Goal: Information Seeking & Learning: Understand process/instructions

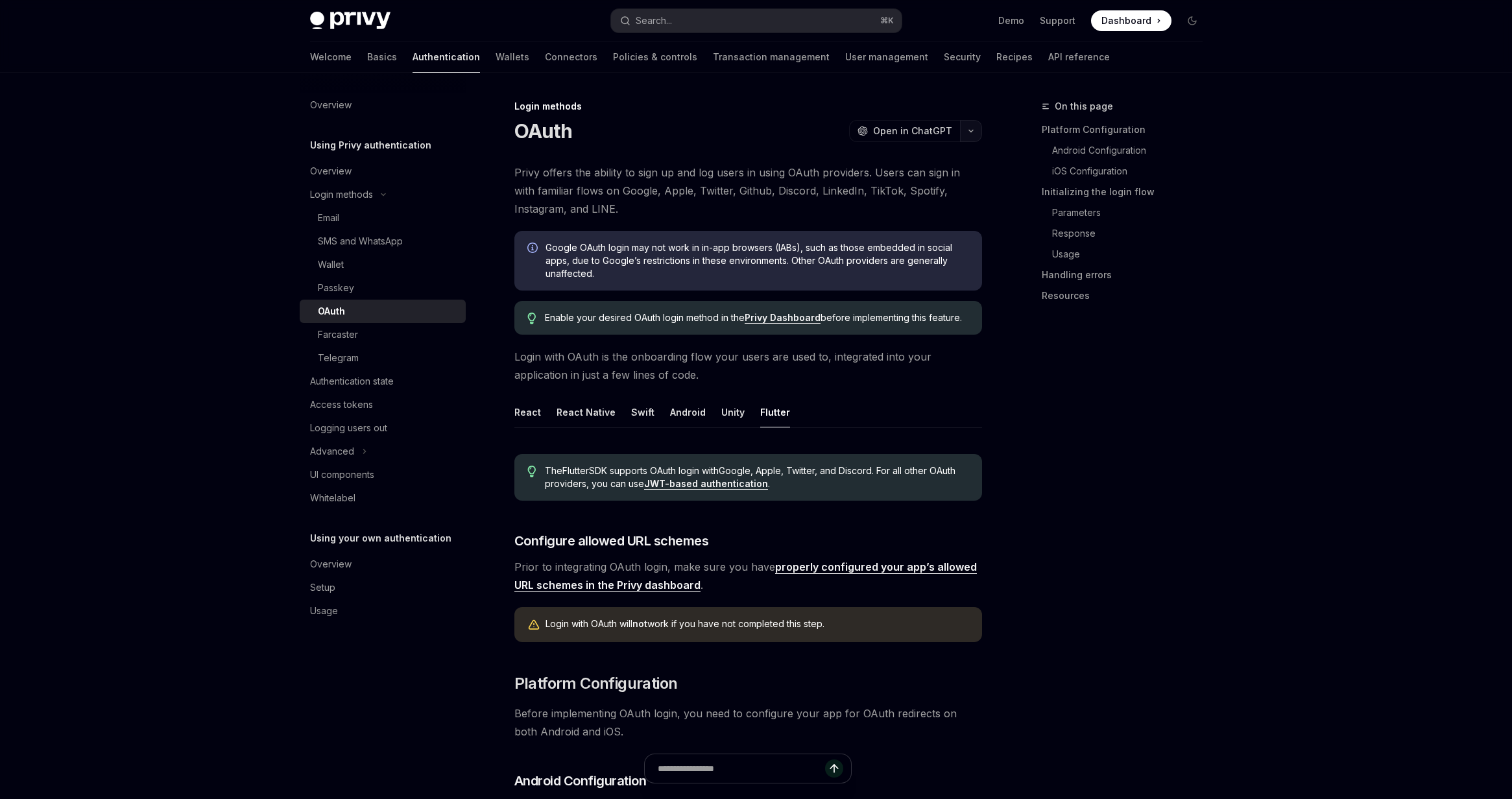
click at [962, 133] on button "button" at bounding box center [971, 130] width 22 height 22
click at [1094, 393] on div "On this page Platform Configuration Android Configuration iOS Configuration Ini…" at bounding box center [1114, 448] width 197 height 701
click at [943, 136] on span "Open in ChatGPT" at bounding box center [912, 130] width 79 height 13
click at [725, 416] on button "Unity" at bounding box center [732, 412] width 24 height 30
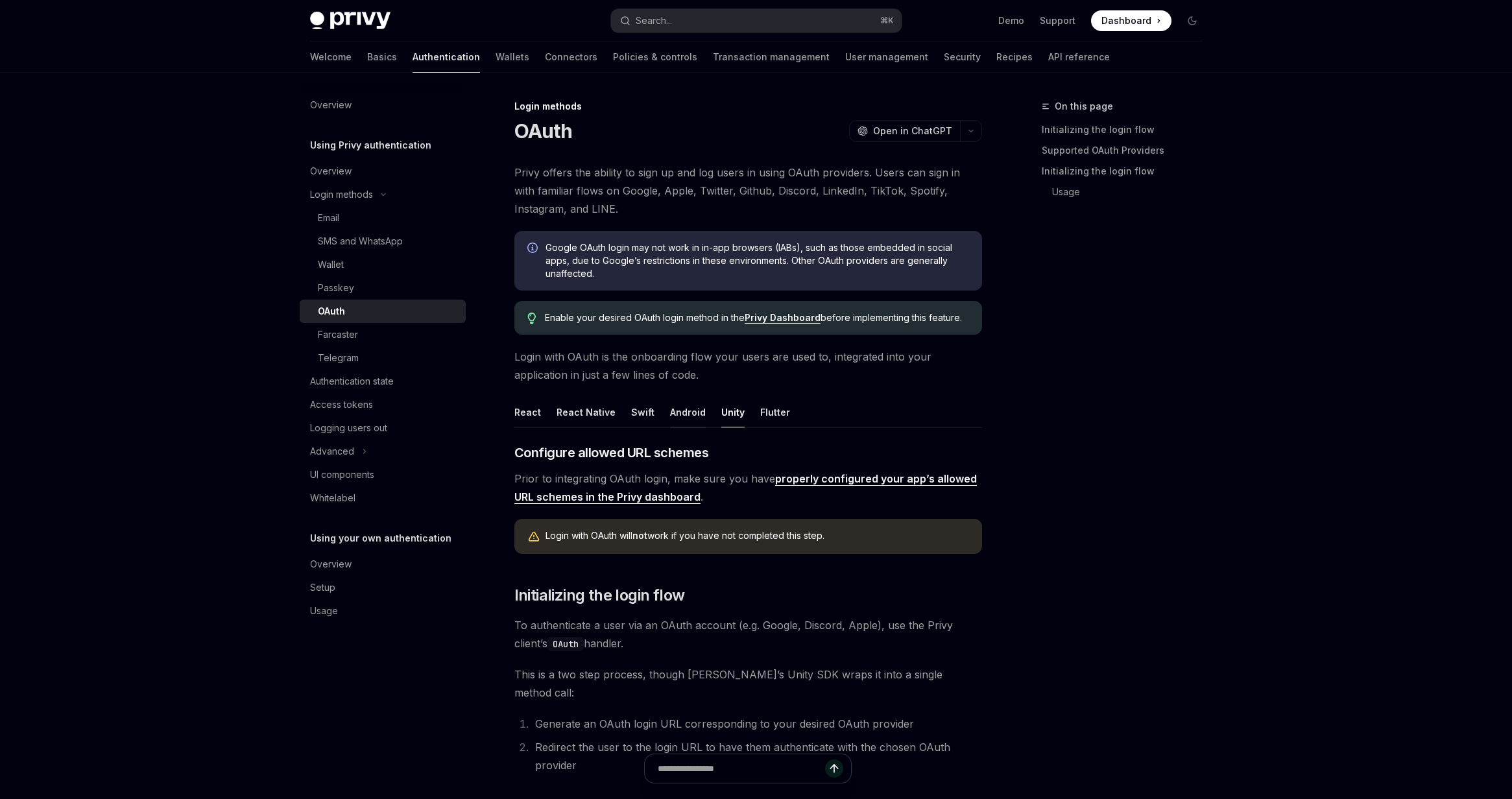
click at [670, 412] on button "Android" at bounding box center [687, 412] width 36 height 30
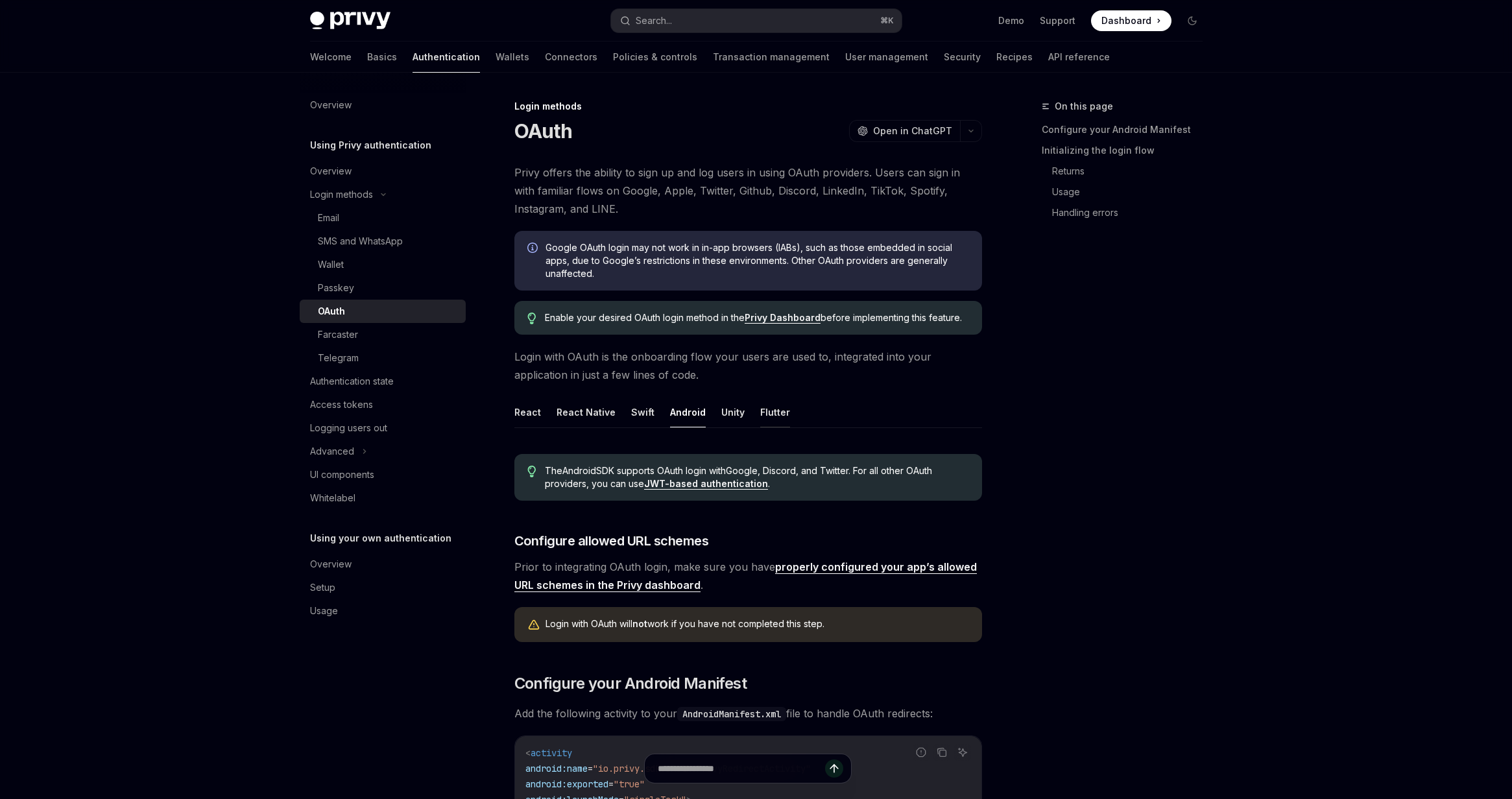
click at [767, 416] on button "Flutter" at bounding box center [774, 412] width 30 height 30
type textarea "*"
